Goal: Check status: Check status

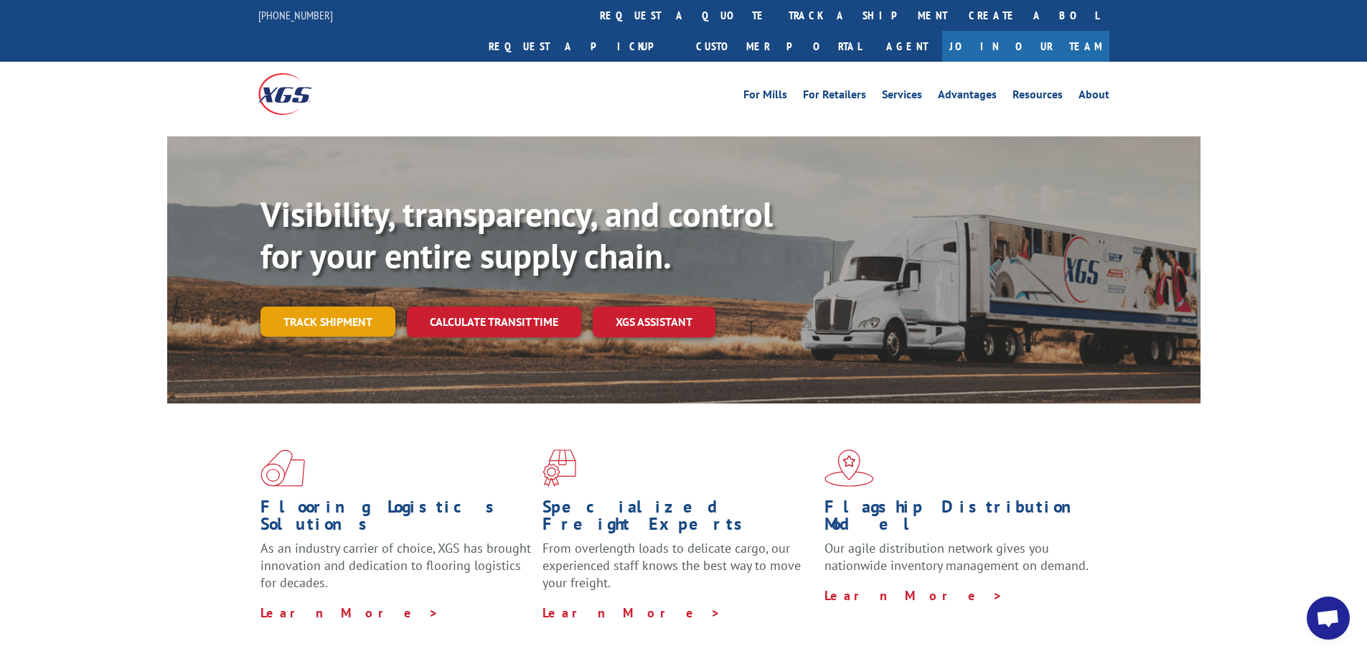
click at [357, 306] on link "Track shipment" at bounding box center [327, 321] width 135 height 30
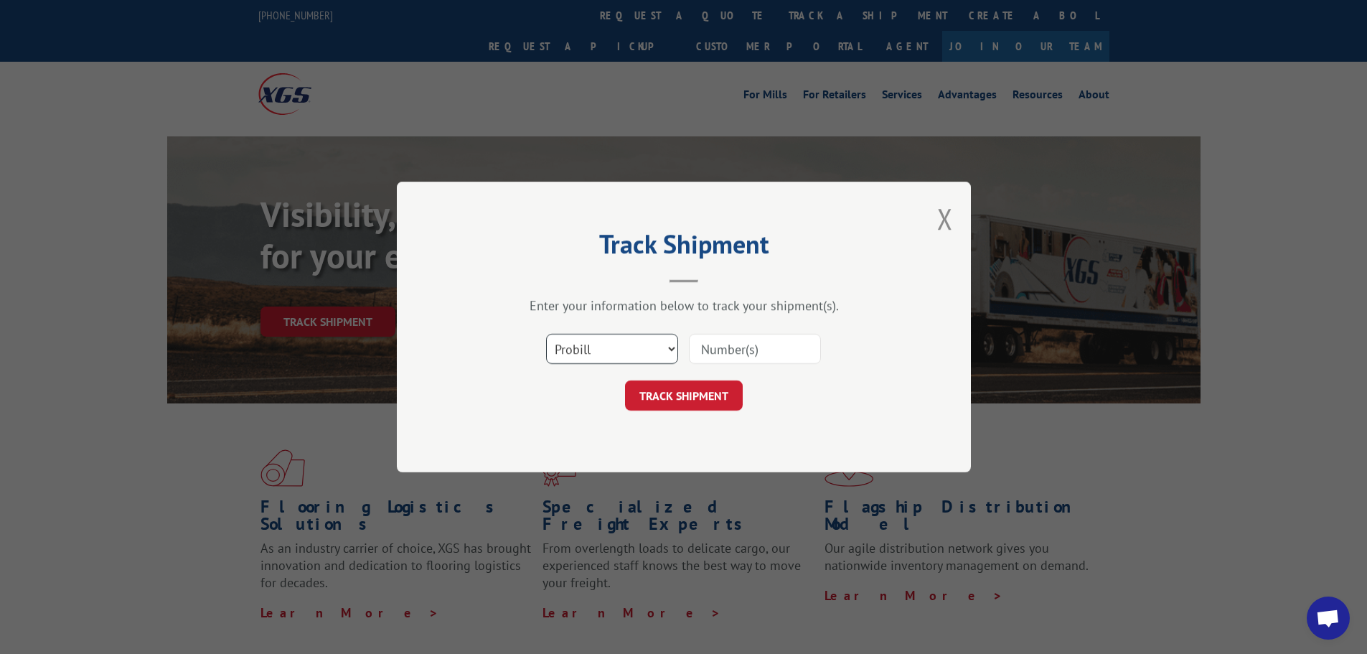
click at [614, 342] on select "Select category... Probill BOL PO" at bounding box center [612, 349] width 132 height 30
select select "bol"
click at [546, 334] on select "Select category... Probill BOL PO" at bounding box center [612, 349] width 132 height 30
click at [771, 348] on input at bounding box center [755, 349] width 132 height 30
paste input "5576905"
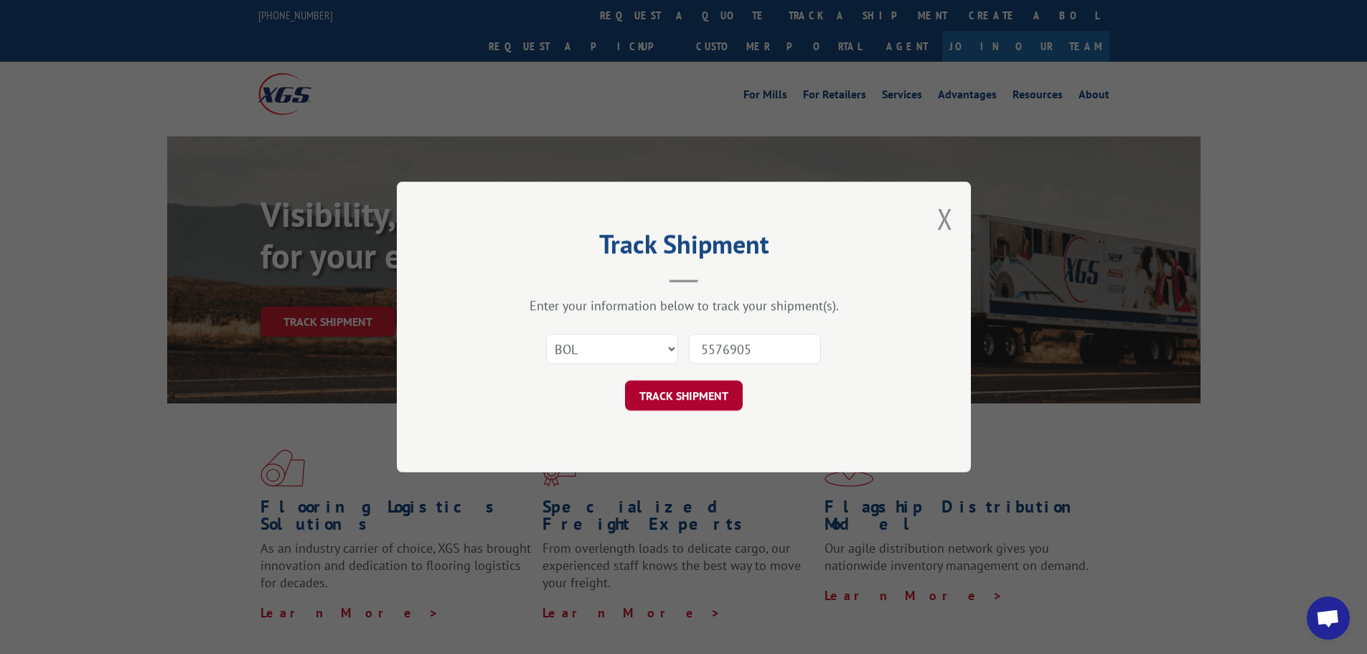
type input "5576905"
click at [700, 392] on button "TRACK SHIPMENT" at bounding box center [684, 395] width 118 height 30
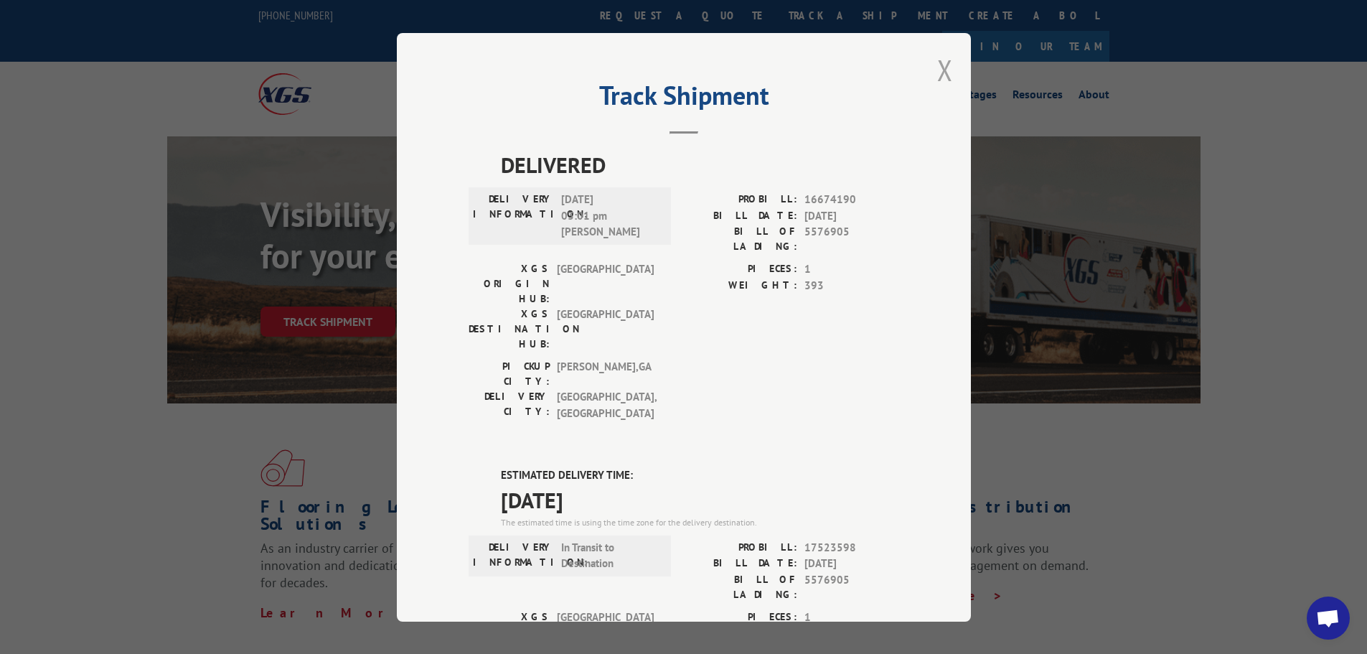
click at [937, 68] on button "Close modal" at bounding box center [945, 70] width 16 height 38
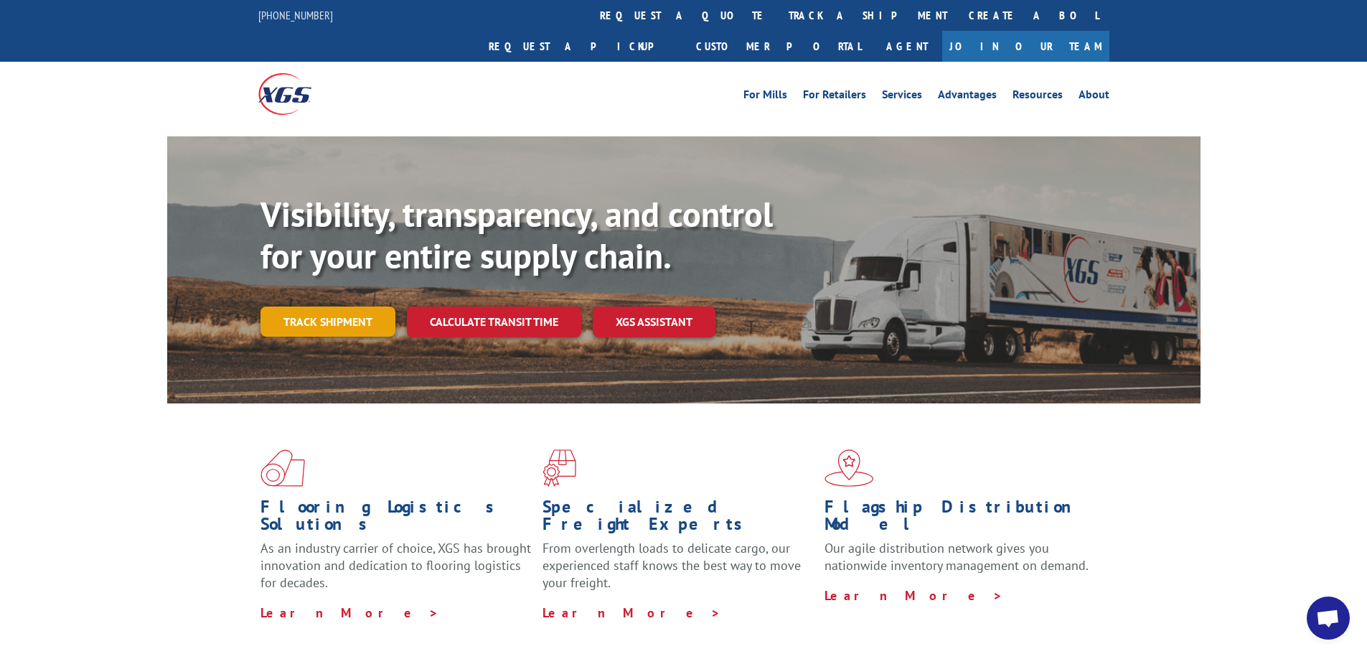
click at [311, 306] on link "Track shipment" at bounding box center [327, 321] width 135 height 30
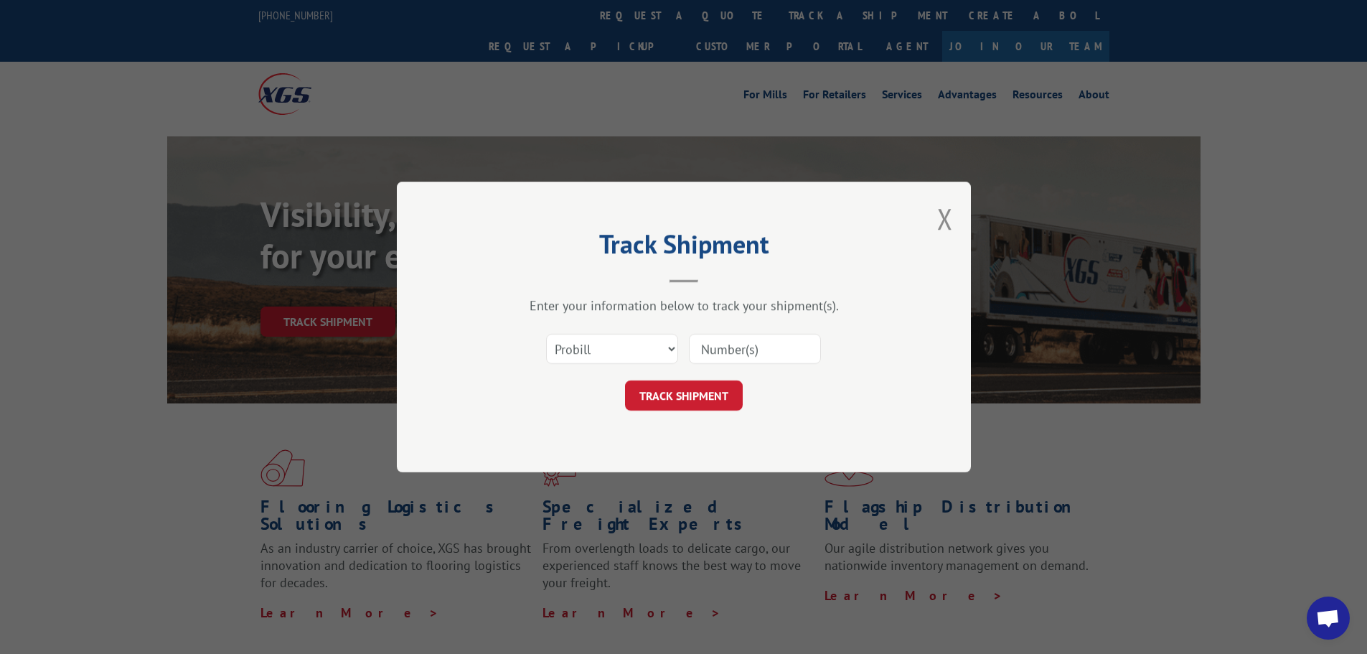
click at [741, 346] on input at bounding box center [755, 349] width 132 height 30
paste input "17523598"
type input "17523598"
click at [696, 393] on button "TRACK SHIPMENT" at bounding box center [684, 395] width 118 height 30
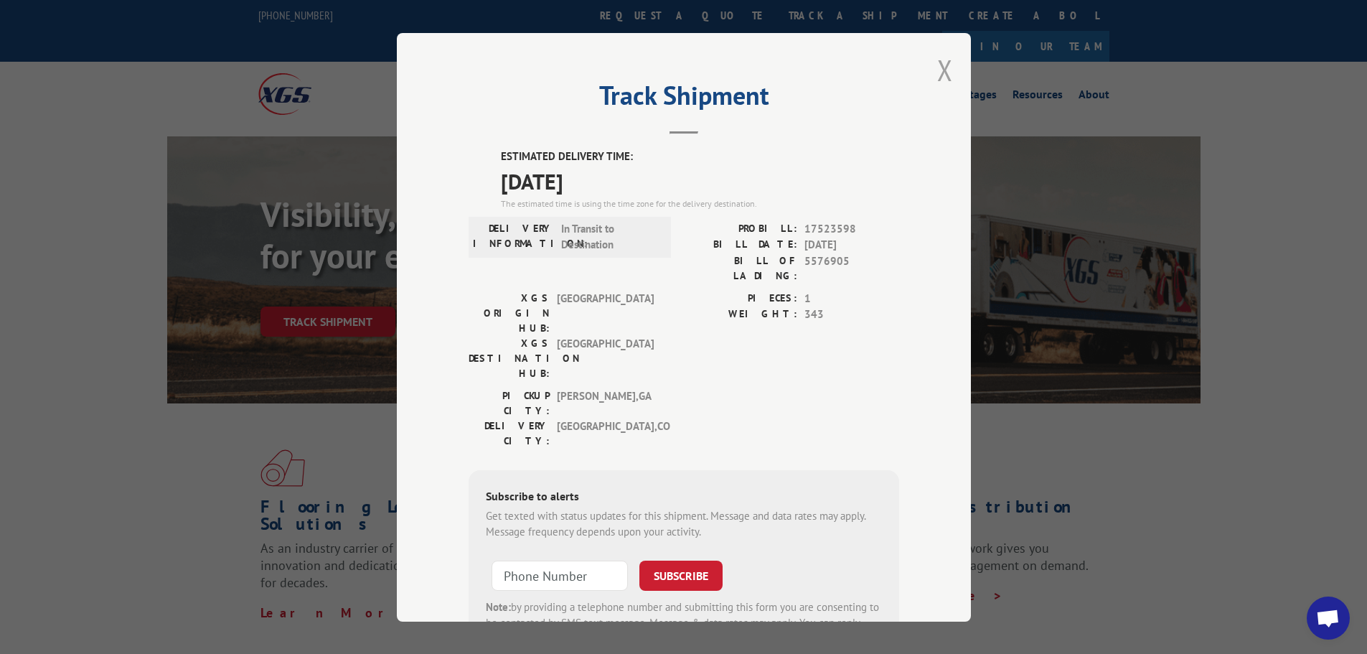
click at [941, 74] on button "Close modal" at bounding box center [945, 70] width 16 height 38
